Goal: Information Seeking & Learning: Learn about a topic

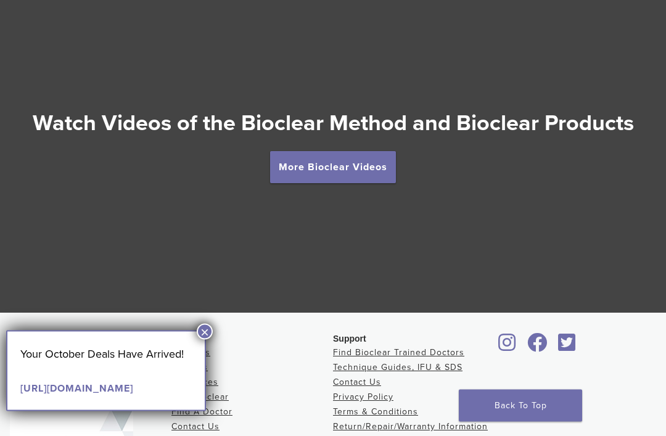
scroll to position [2187, 0]
click at [301, 157] on link "More Bioclear Videos" at bounding box center [333, 167] width 126 height 32
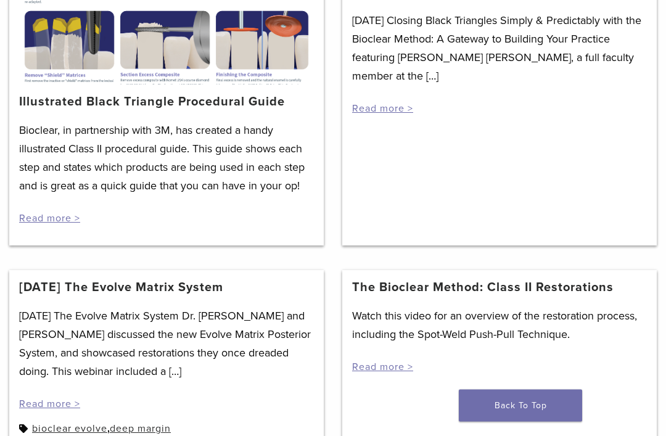
scroll to position [345, 0]
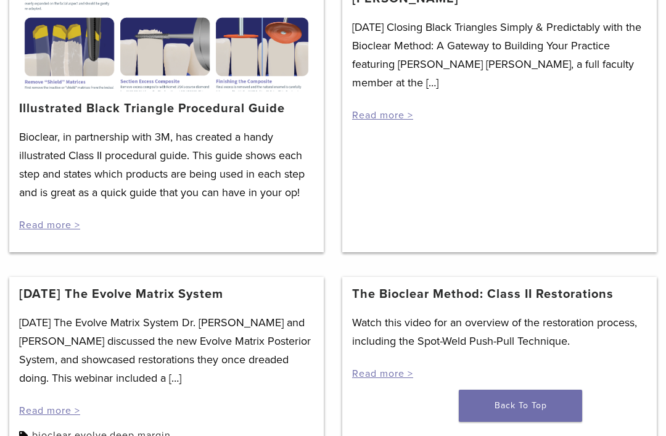
click at [383, 112] on link "Read more >" at bounding box center [382, 115] width 61 height 12
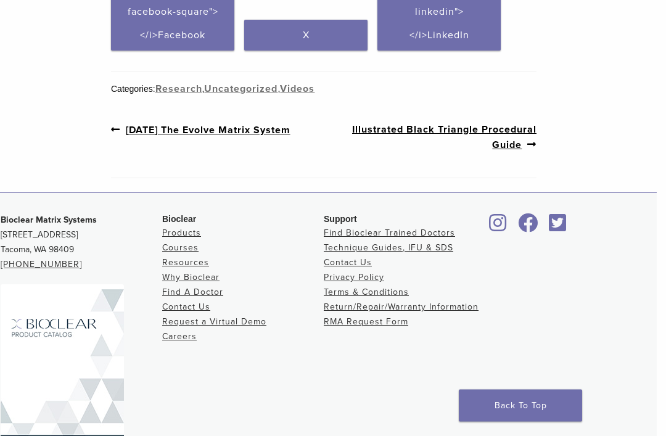
scroll to position [573, 9]
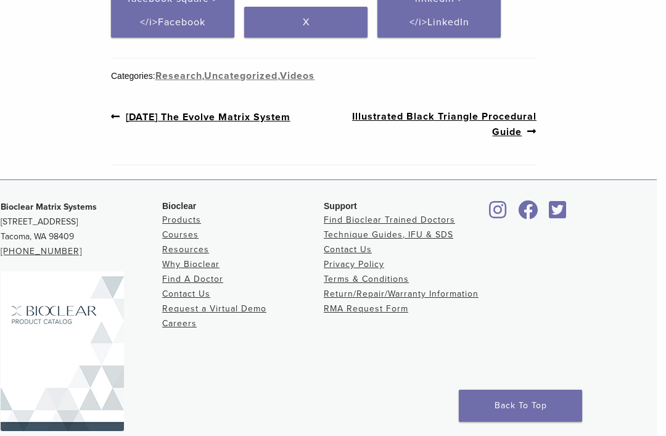
click at [171, 234] on link "Courses" at bounding box center [180, 234] width 36 height 10
